Goal: Information Seeking & Learning: Learn about a topic

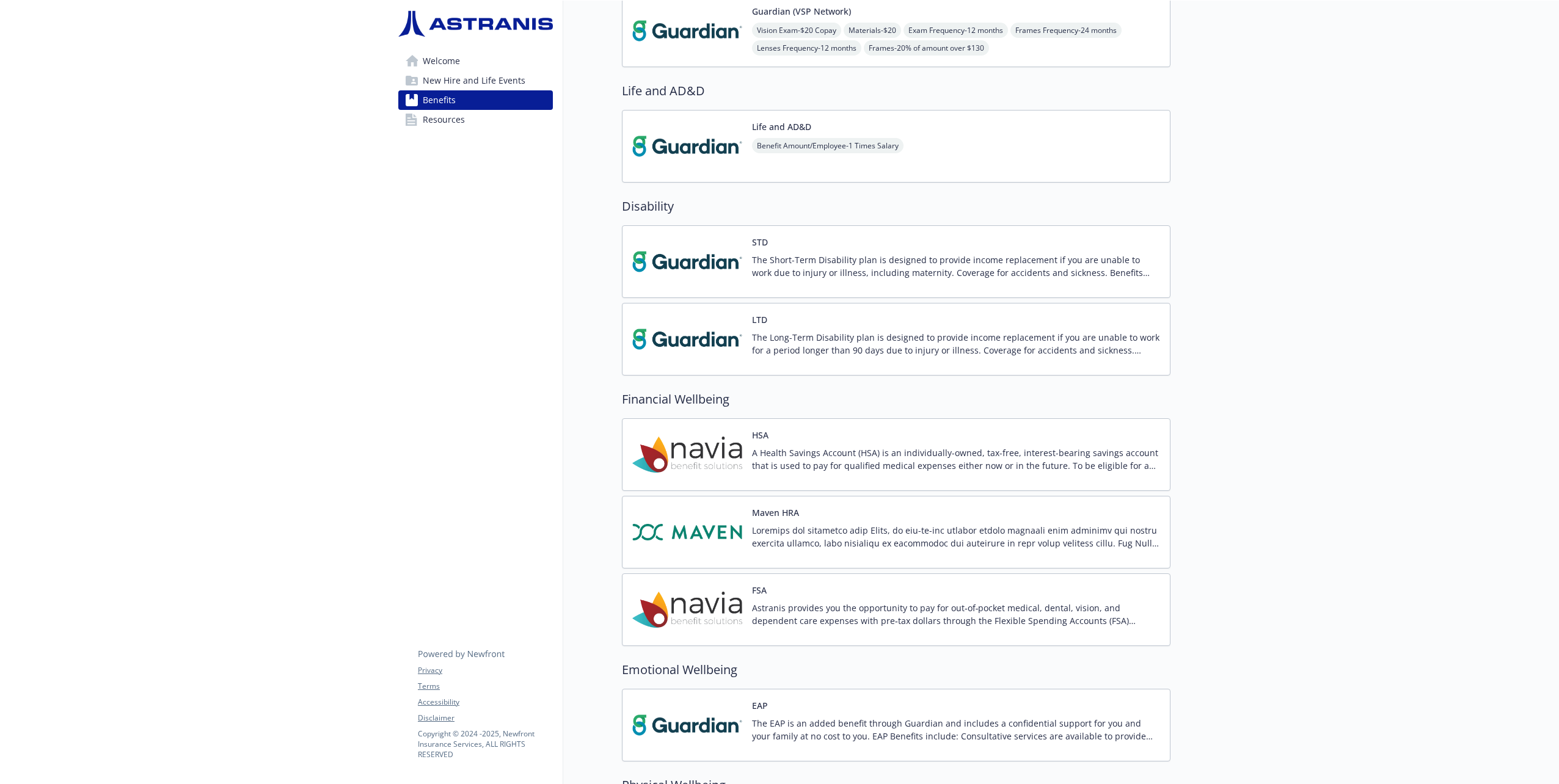
scroll to position [621, 0]
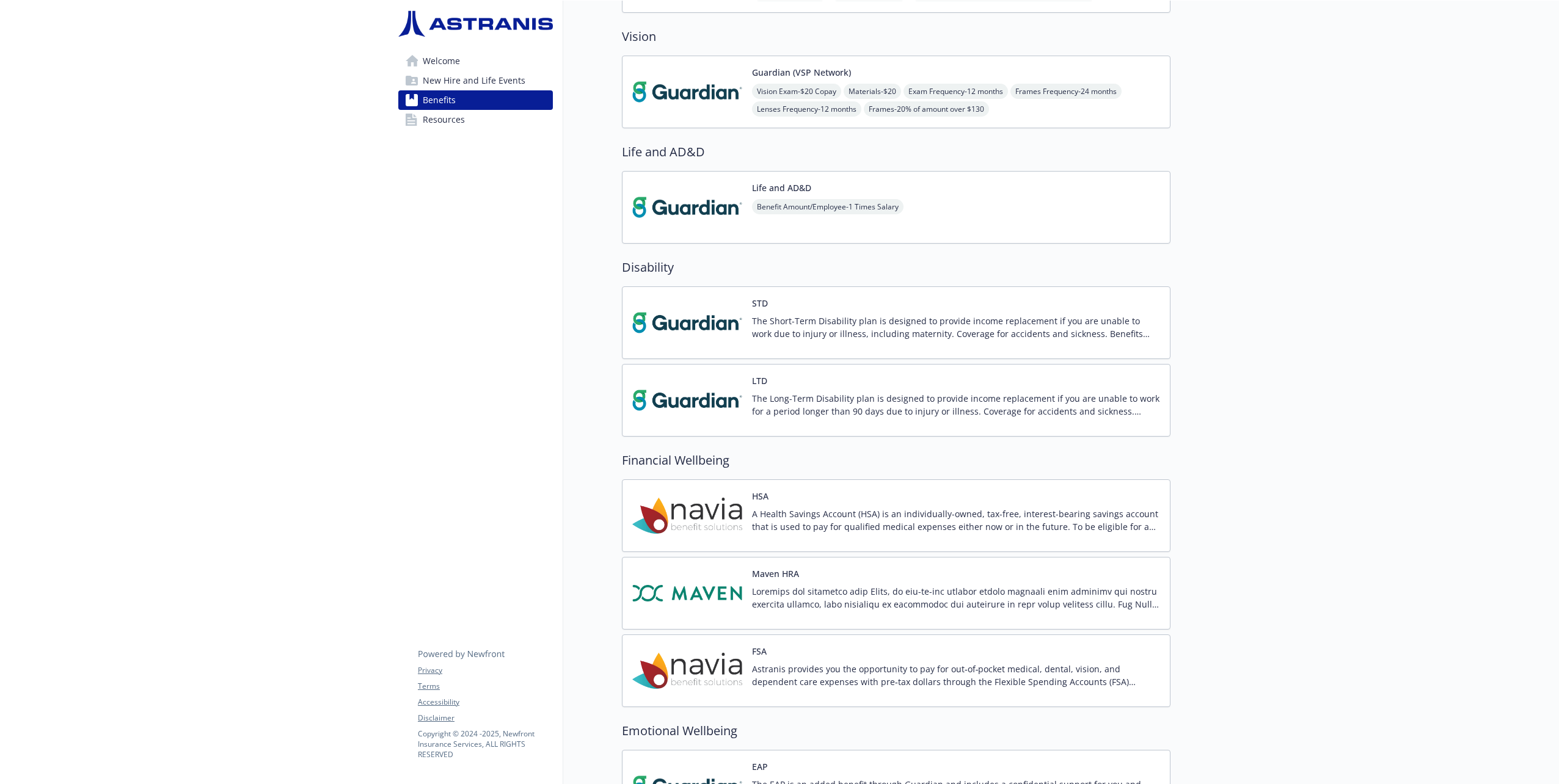
click at [899, 518] on p "A Health Savings Account (HSA) is an individually-owned, tax-free, interest-bea…" at bounding box center [956, 520] width 408 height 25
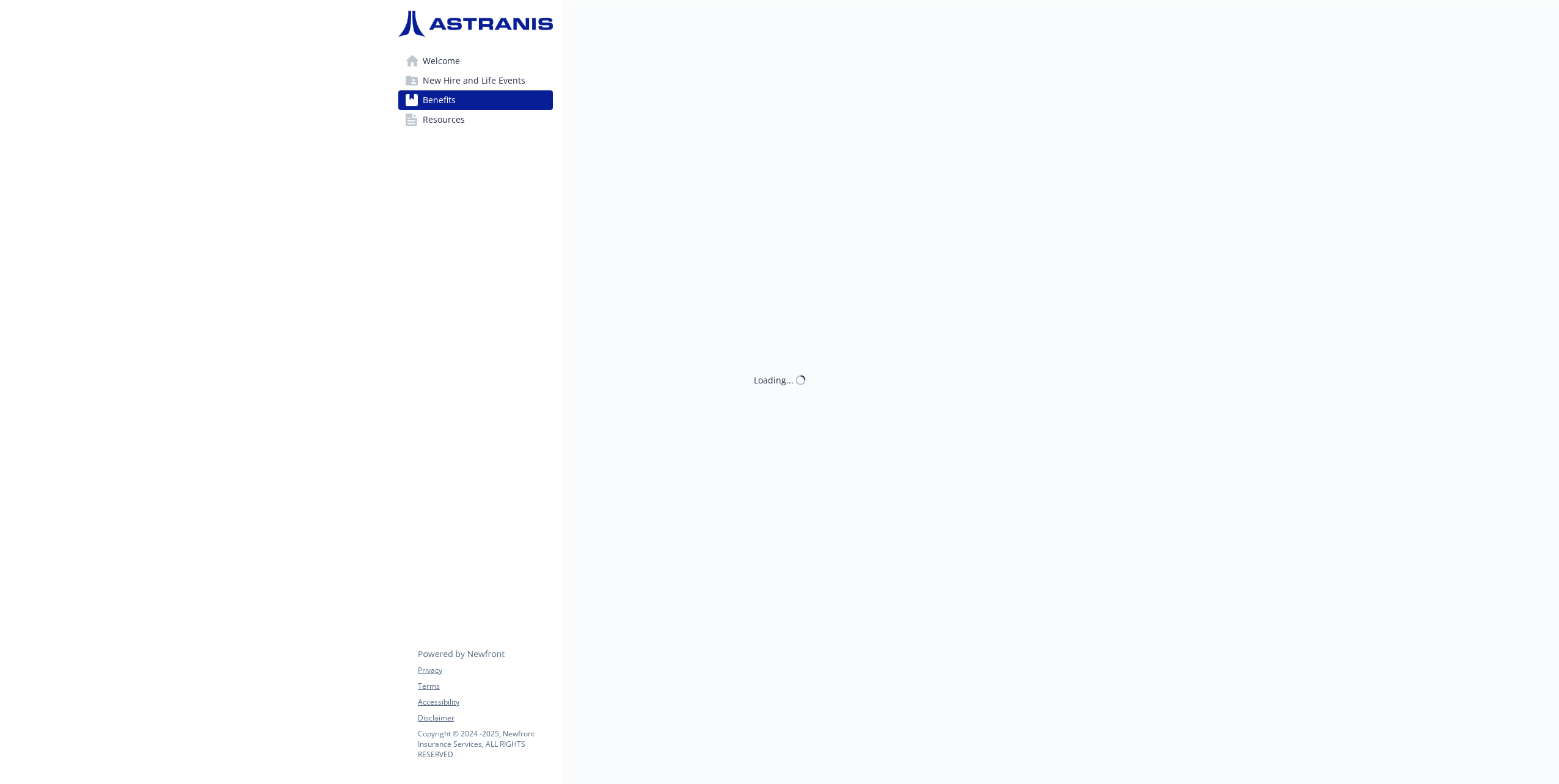
scroll to position [621, 0]
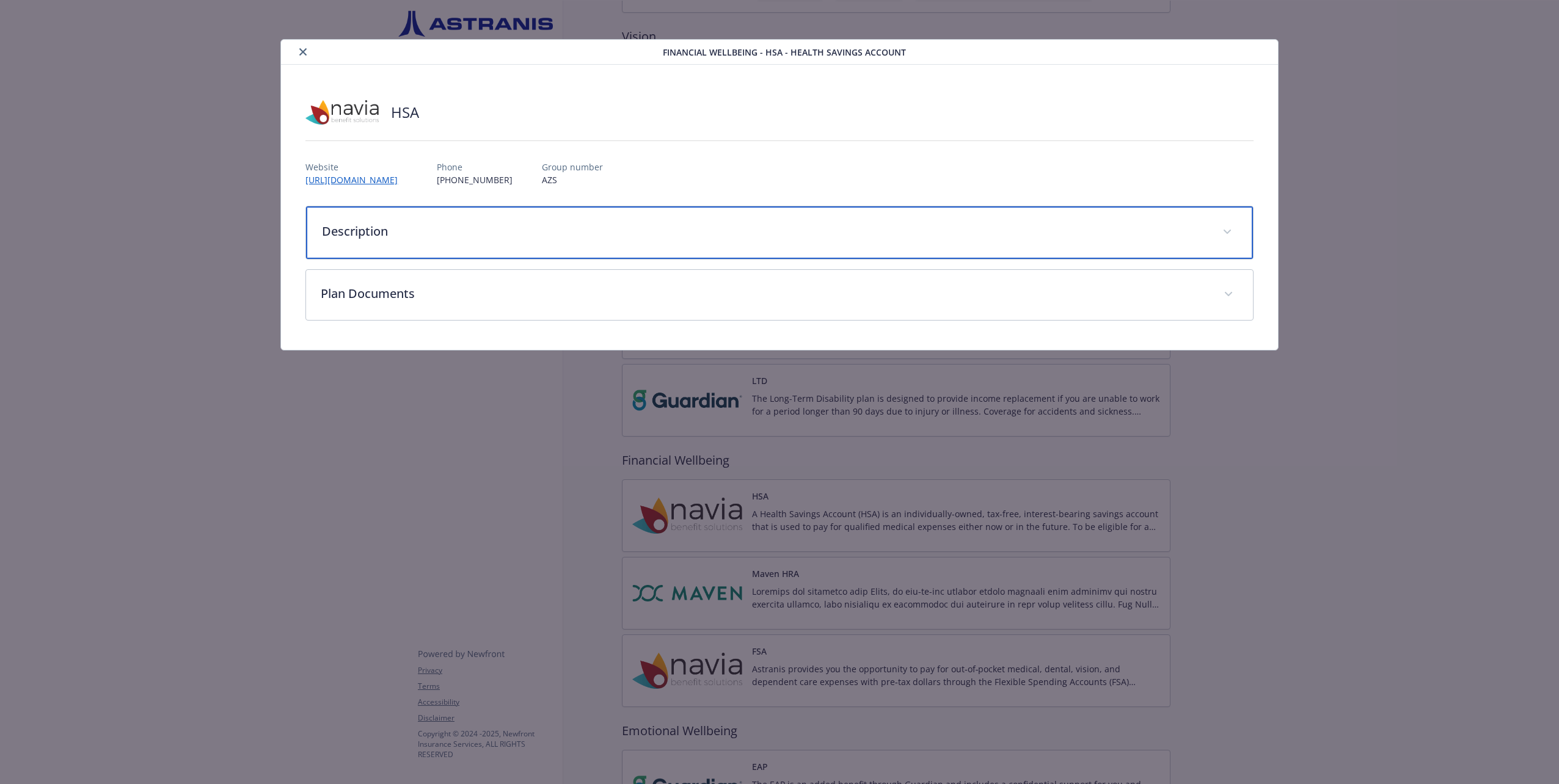
click at [387, 230] on p "Description" at bounding box center [764, 231] width 885 height 18
